Goal: Complete application form

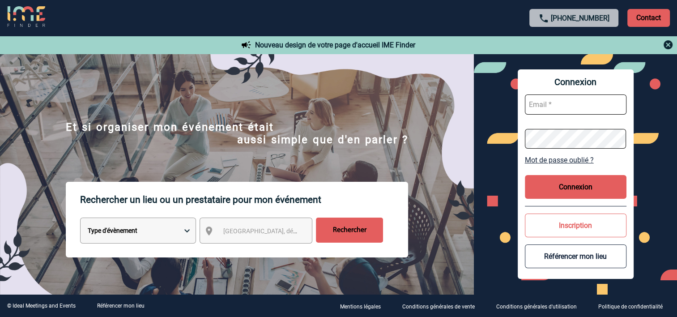
click at [545, 104] on input "text" at bounding box center [576, 104] width 102 height 20
type input "patricia.natur@capgemini.com"
click at [581, 187] on button "Connexion" at bounding box center [576, 187] width 102 height 24
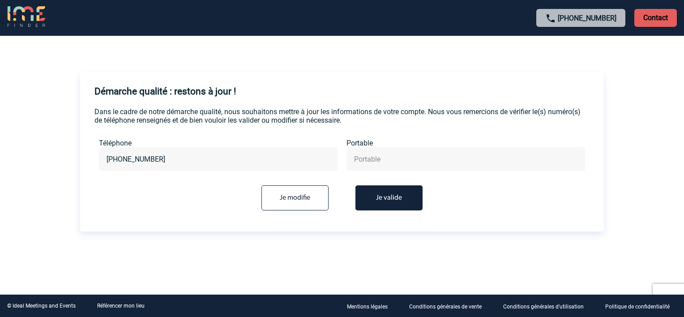
click at [389, 201] on button "Je valide" at bounding box center [388, 197] width 67 height 25
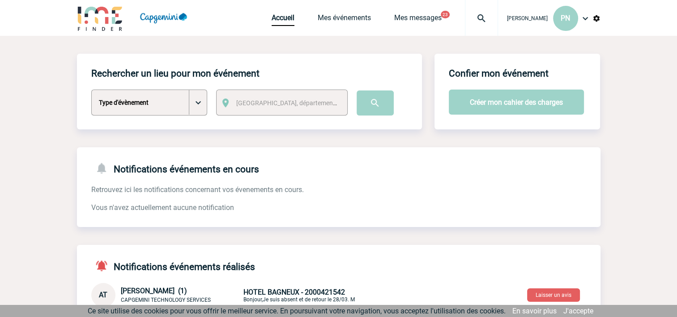
click at [197, 101] on select "Type d'évènement Séminaire avec nuitée Séminaire sans nuitée Repas de groupe Te…" at bounding box center [149, 103] width 116 height 26
select select "3"
click at [91, 90] on select "Type d'évènement Séminaire avec nuitée Séminaire sans nuitée Repas de groupe Te…" at bounding box center [149, 103] width 116 height 26
click at [276, 106] on span "[GEOGRAPHIC_DATA], département, région..." at bounding box center [298, 102] width 124 height 7
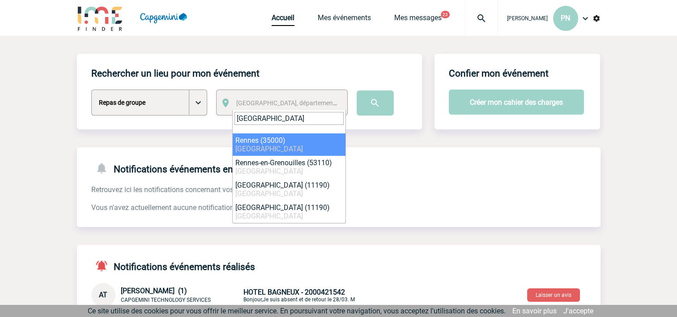
type input "[GEOGRAPHIC_DATA]"
select select "2210"
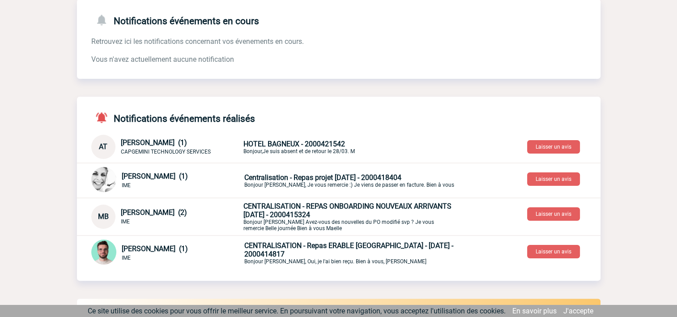
scroll to position [45, 0]
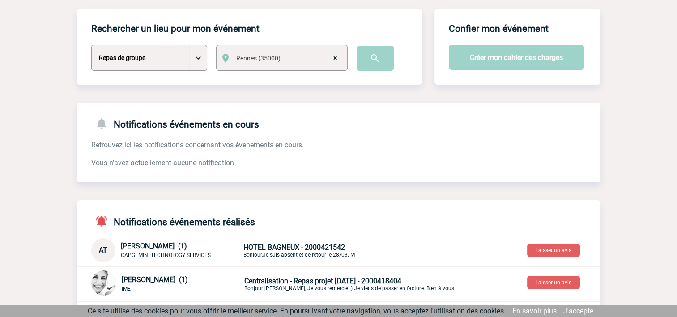
select select
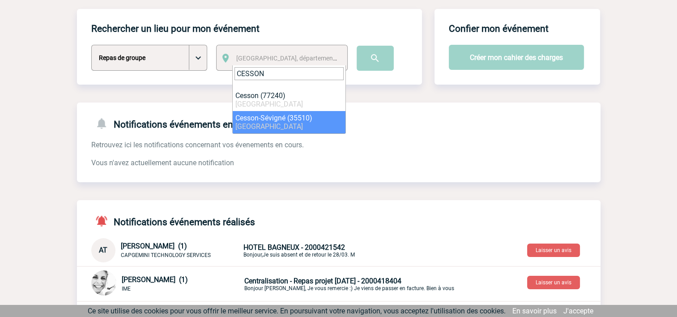
type input "CESSON"
select select "2026"
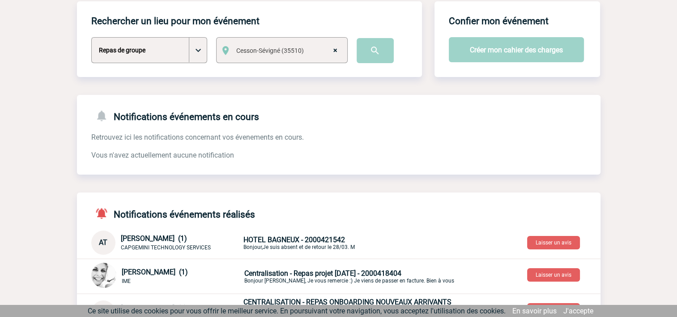
scroll to position [0, 0]
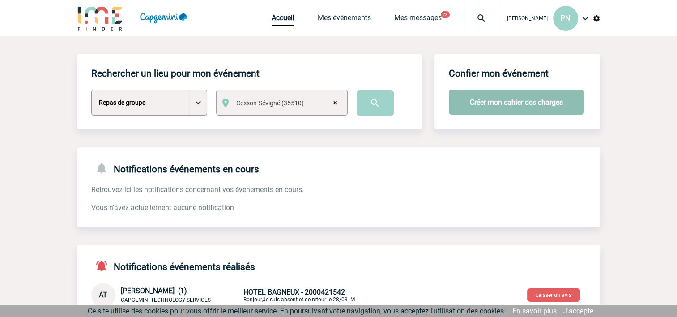
click at [511, 102] on button "Créer mon cahier des charges" at bounding box center [516, 102] width 135 height 25
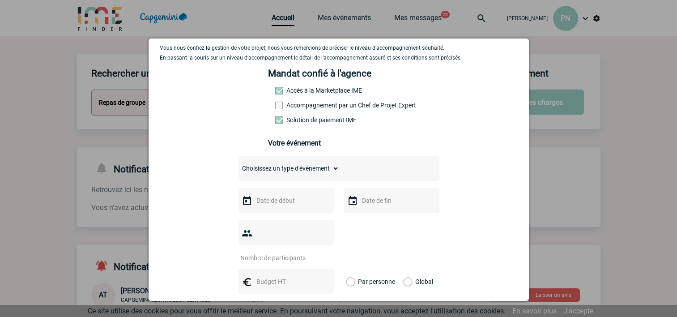
scroll to position [134, 0]
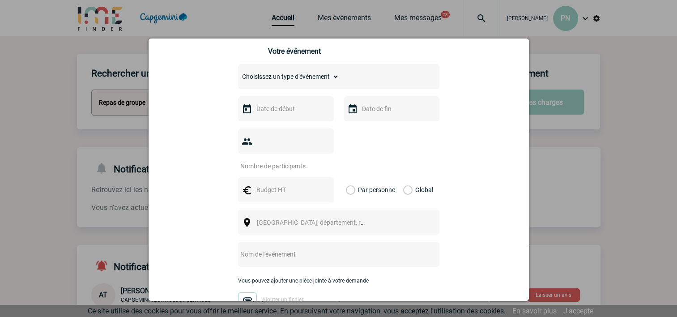
click at [263, 83] on select "Choisissez un type d'évènement Séminaire avec nuitée Séminaire sans nuitée Repa…" at bounding box center [288, 76] width 101 height 13
select select "3"
click at [238, 73] on select "Choisissez un type d'évènement Séminaire avec nuitée Séminaire sans nuitée Repa…" at bounding box center [288, 76] width 101 height 13
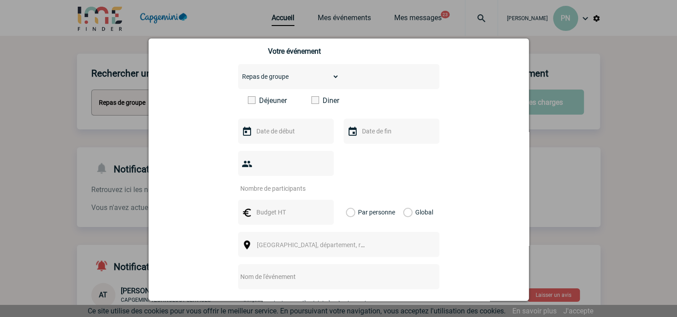
click at [248, 102] on span at bounding box center [252, 100] width 8 height 8
click at [0, 0] on input "Déjeuner" at bounding box center [0, 0] width 0 height 0
click at [255, 133] on input "text" at bounding box center [285, 131] width 62 height 12
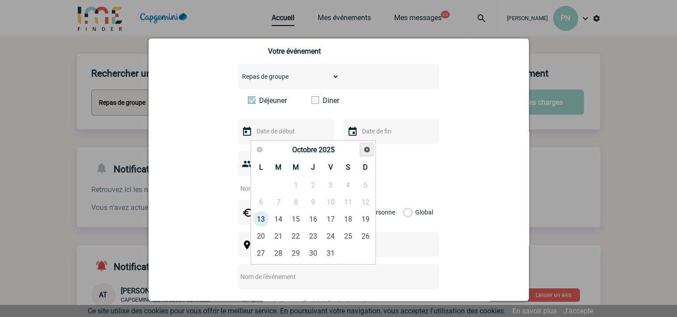
click at [364, 150] on span "Suivant" at bounding box center [366, 149] width 7 height 7
click at [309, 232] on link "20" at bounding box center [313, 236] width 17 height 16
type input "[DATE]"
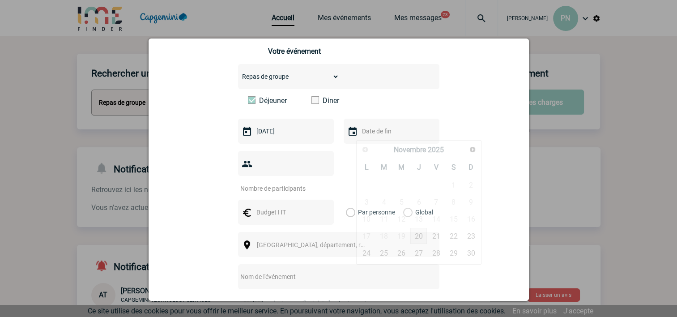
click at [369, 135] on input "text" at bounding box center [391, 131] width 62 height 12
click at [417, 237] on link "20" at bounding box center [418, 236] width 17 height 16
type input "[DATE]"
click at [272, 174] on div at bounding box center [286, 163] width 96 height 25
click at [269, 183] on input "number" at bounding box center [280, 189] width 84 height 12
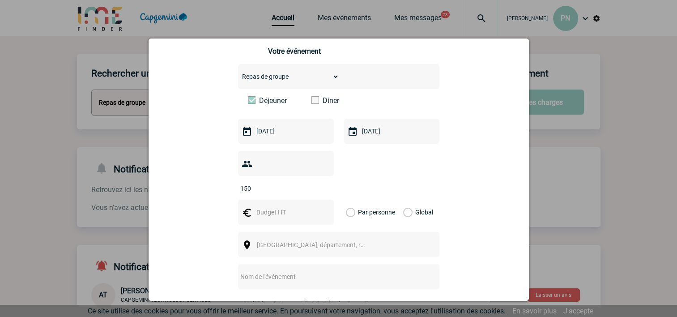
type input "150"
click at [268, 206] on input "text" at bounding box center [285, 212] width 62 height 12
type input "5879"
click at [405, 200] on label "Global" at bounding box center [406, 212] width 6 height 25
click at [0, 0] on input "Global" at bounding box center [0, 0] width 0 height 0
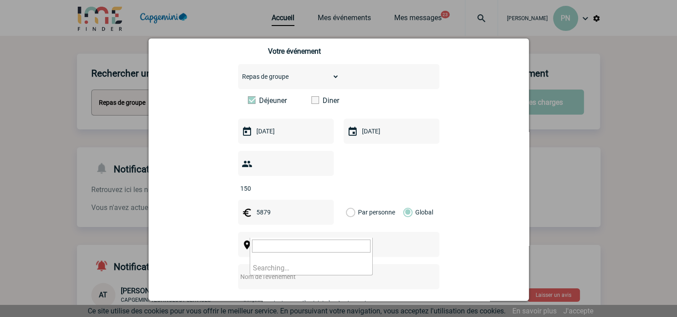
click at [274, 241] on span "[GEOGRAPHIC_DATA], département, région..." at bounding box center [319, 244] width 124 height 7
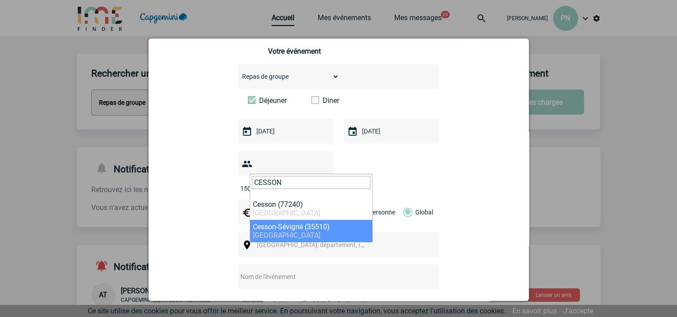
type input "CESSON"
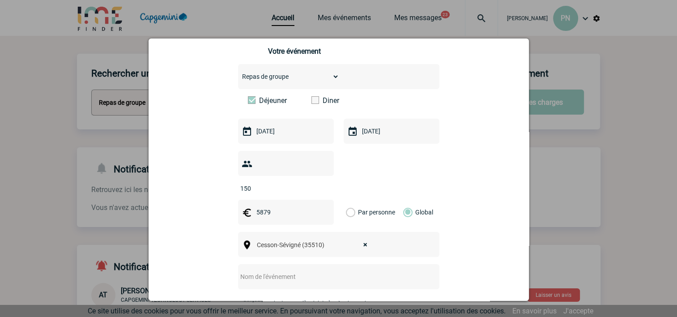
select select "2026"
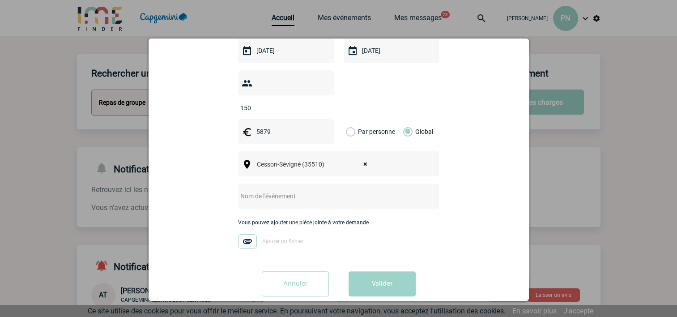
scroll to position [217, 0]
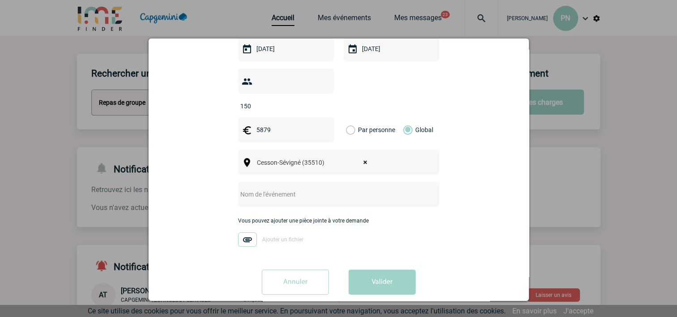
click at [252, 188] on input "text" at bounding box center [327, 194] width 178 height 12
type input "EM DAY 2025"
click at [243, 232] on img at bounding box center [247, 239] width 19 height 14
click at [0, 0] on input "Ajouter un fichier" at bounding box center [0, 0] width 0 height 0
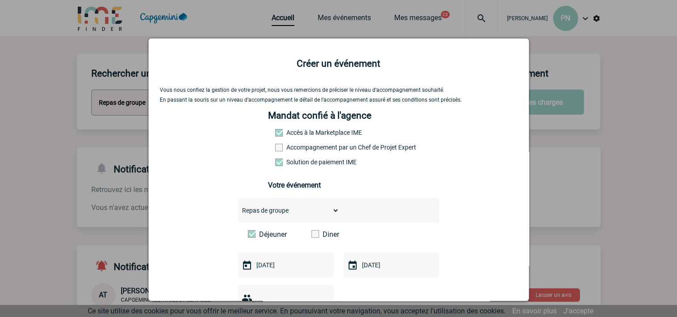
scroll to position [0, 0]
click at [275, 135] on span at bounding box center [279, 133] width 8 height 8
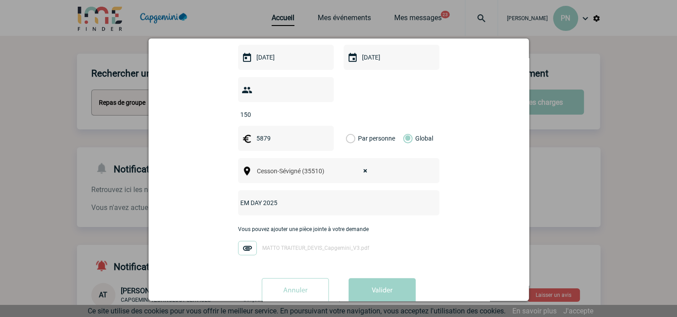
scroll to position [217, 0]
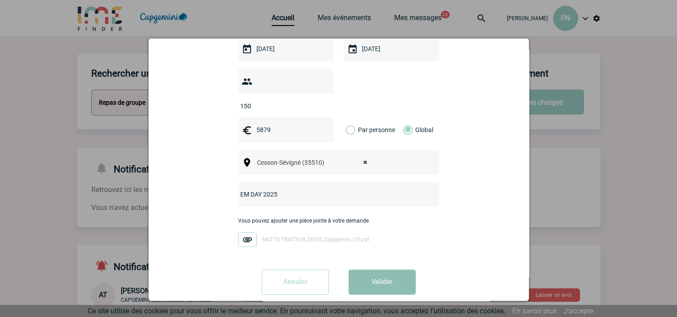
click at [380, 269] on button "Valider" at bounding box center [382, 281] width 67 height 25
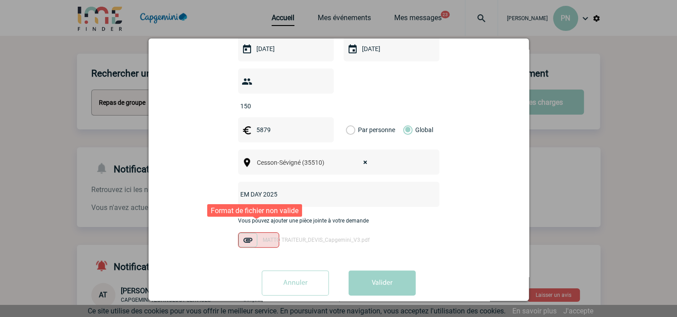
click at [252, 233] on img at bounding box center [248, 240] width 19 height 14
click at [0, 0] on input "MATTO TRAITEUR_DEVIS_Capgemini_V3.pdf" at bounding box center [0, 0] width 0 height 0
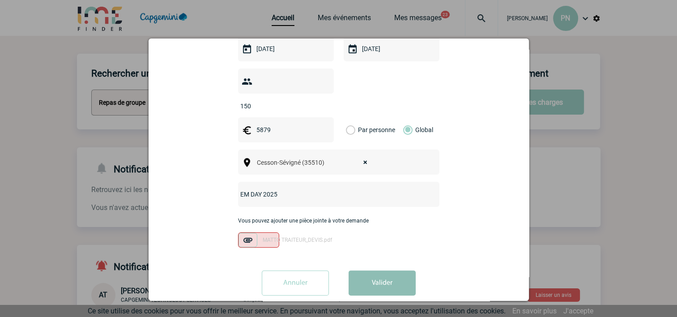
click at [387, 270] on button "Valider" at bounding box center [382, 282] width 67 height 25
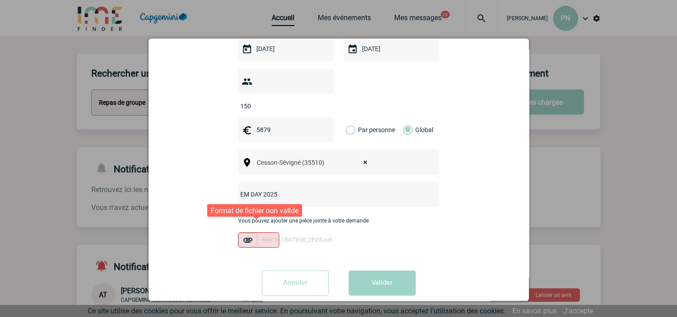
click at [255, 232] on label "MATTO TRAITEUR_DEVIS.pdf" at bounding box center [258, 239] width 41 height 15
click at [0, 0] on input "MATTO TRAITEUR_DEVIS.pdf" at bounding box center [0, 0] width 0 height 0
click at [295, 270] on input "Annuler" at bounding box center [295, 282] width 67 height 25
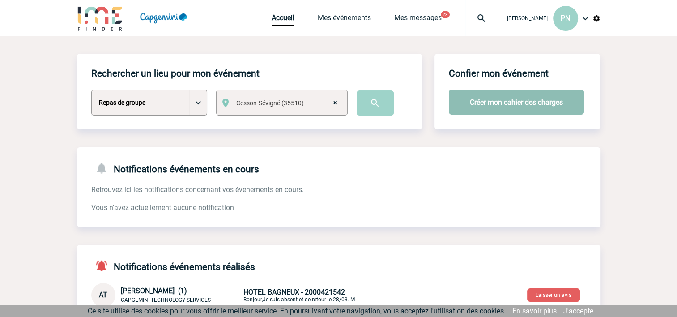
click at [522, 102] on button "Créer mon cahier des charges" at bounding box center [516, 102] width 135 height 25
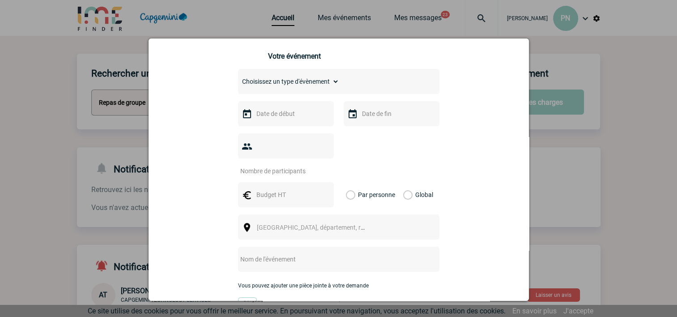
scroll to position [134, 0]
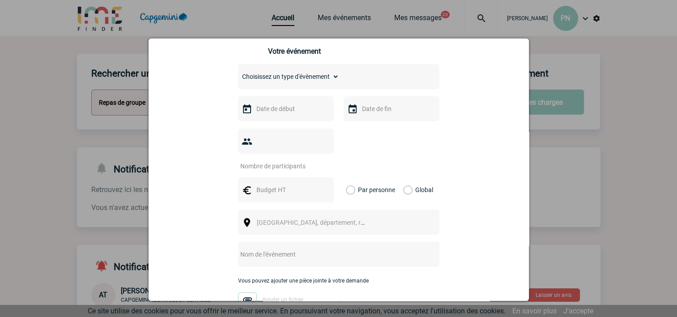
click at [267, 79] on select "Choisissez un type d'évènement Séminaire avec nuitée Séminaire sans nuitée Repa…" at bounding box center [288, 76] width 101 height 13
select select "3"
click at [238, 73] on select "Choisissez un type d'évènement Séminaire avec nuitée Séminaire sans nuitée Repa…" at bounding box center [288, 76] width 101 height 13
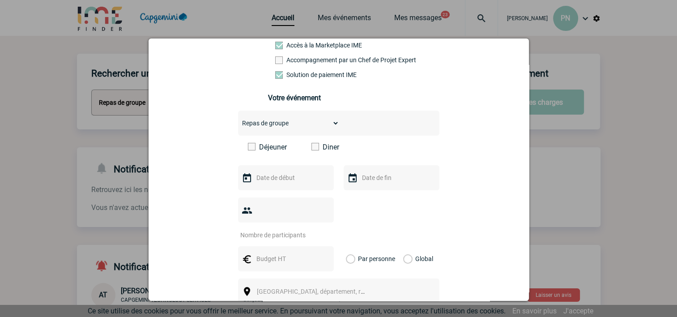
scroll to position [45, 0]
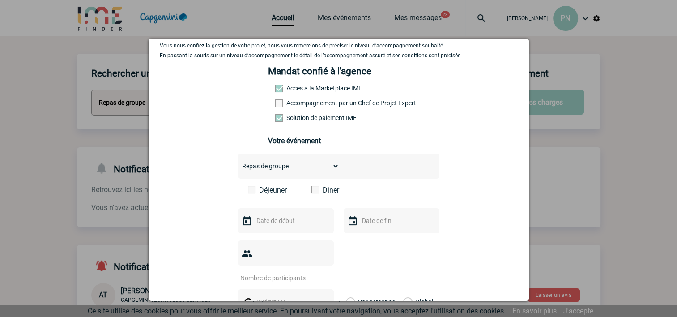
click at [272, 167] on select "Choisissez un type d'évènement Séminaire avec nuitée Séminaire sans nuitée Repa…" at bounding box center [288, 166] width 101 height 13
click at [238, 162] on select "Choisissez un type d'évènement Séminaire avec nuitée Séminaire sans nuitée Repa…" at bounding box center [288, 166] width 101 height 13
click at [248, 191] on span at bounding box center [252, 190] width 8 height 8
click at [0, 0] on input "Déjeuner" at bounding box center [0, 0] width 0 height 0
click at [256, 221] on input "text" at bounding box center [285, 221] width 62 height 12
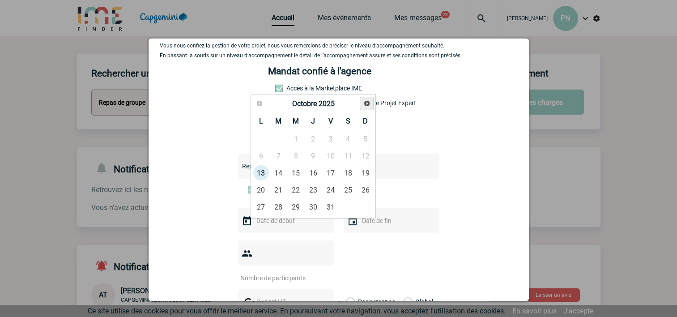
click at [366, 102] on span "Suivant" at bounding box center [366, 103] width 7 height 7
click at [318, 189] on link "20" at bounding box center [313, 190] width 17 height 16
type input "[DATE]"
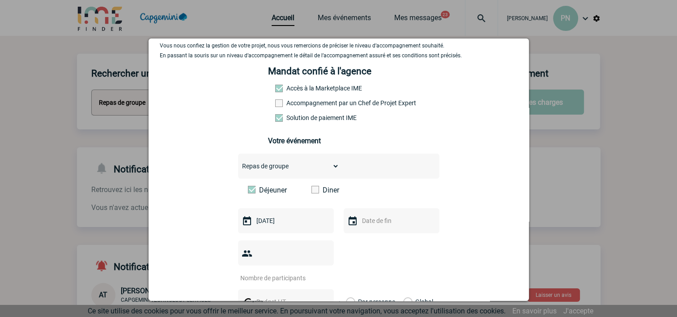
click at [348, 222] on img at bounding box center [352, 221] width 11 height 11
click at [362, 226] on input "text" at bounding box center [391, 221] width 62 height 12
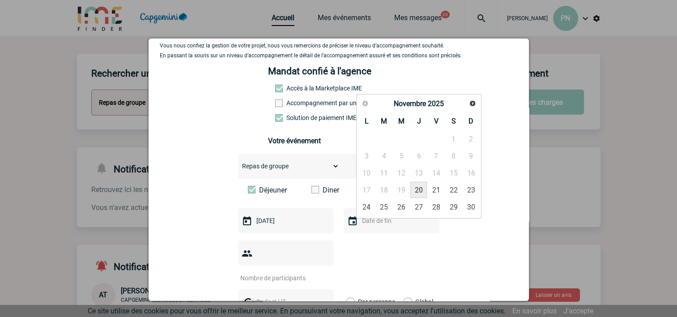
click at [420, 188] on link "20" at bounding box center [418, 190] width 17 height 16
type input "[DATE]"
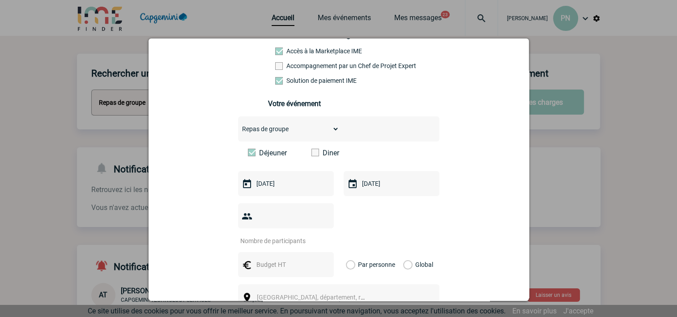
scroll to position [134, 0]
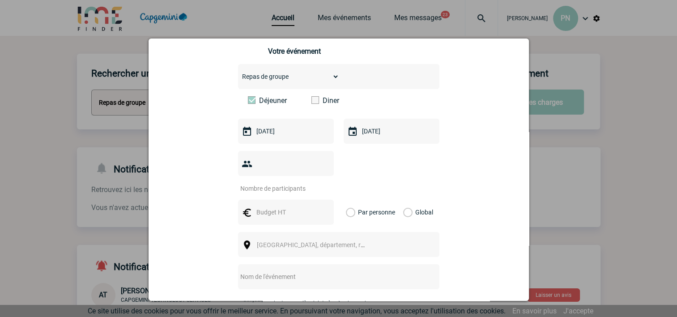
click at [284, 183] on input "number" at bounding box center [280, 189] width 84 height 12
type input "2"
type input "150"
click at [258, 206] on input "text" at bounding box center [285, 212] width 62 height 12
type input "5879"
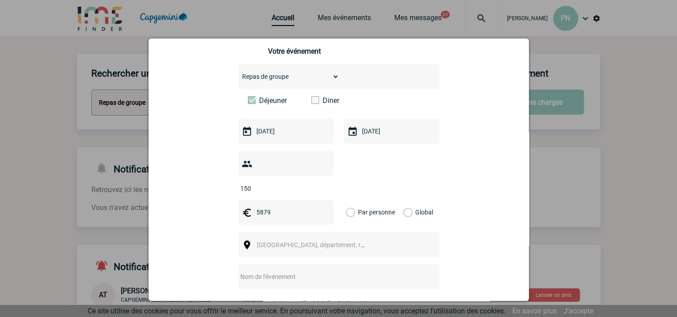
type input "EM DAY 2025"
click at [405, 200] on label "Global" at bounding box center [406, 212] width 6 height 25
click at [0, 0] on input "Global" at bounding box center [0, 0] width 0 height 0
click at [278, 241] on span "[GEOGRAPHIC_DATA], département, région..." at bounding box center [319, 244] width 124 height 7
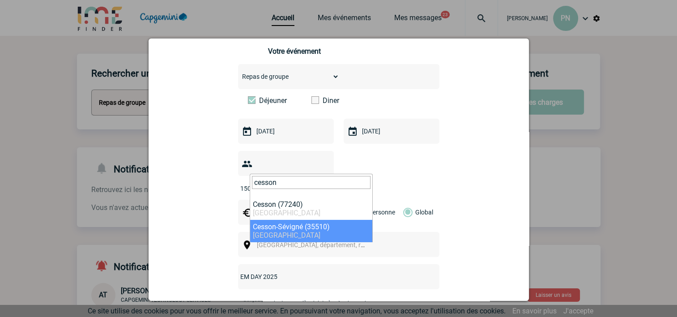
type input "cesson"
select select "2026"
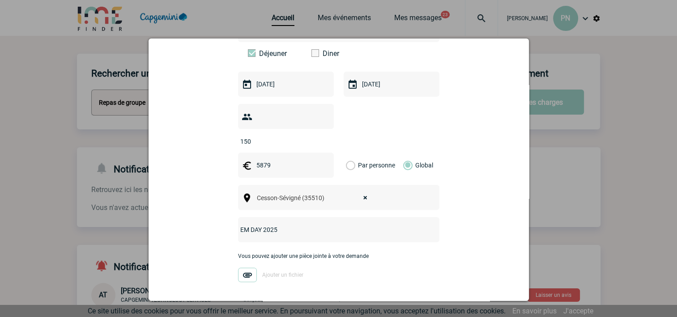
scroll to position [217, 0]
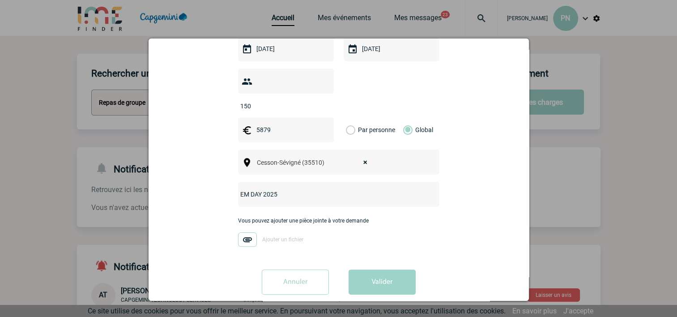
click at [277, 188] on input "EM DAY 2025" at bounding box center [327, 194] width 178 height 12
type input "EM DAY 2025 - Devis reçu de [PERSON_NAME]"
click at [383, 269] on button "Valider" at bounding box center [382, 281] width 67 height 25
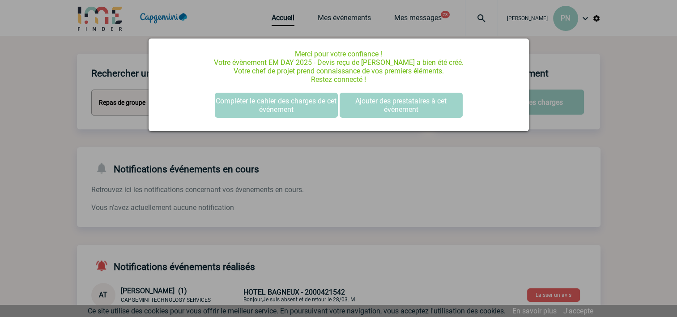
scroll to position [0, 0]
click at [213, 30] on div at bounding box center [338, 158] width 677 height 317
